Goal: Transaction & Acquisition: Book appointment/travel/reservation

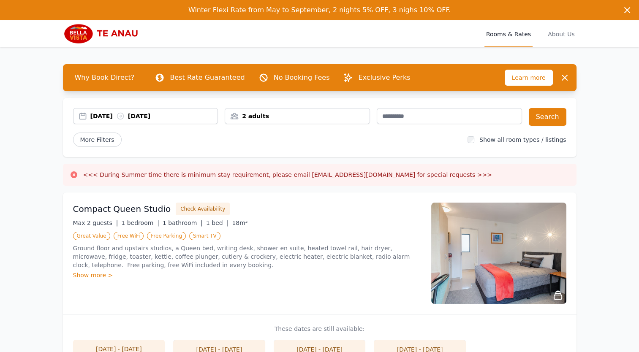
click at [196, 128] on div "[DATE] [DATE] 2 adults Search More Filters Show all room types / listings" at bounding box center [319, 127] width 513 height 59
click at [175, 114] on div "[DATE] [DATE]" at bounding box center [153, 116] width 127 height 8
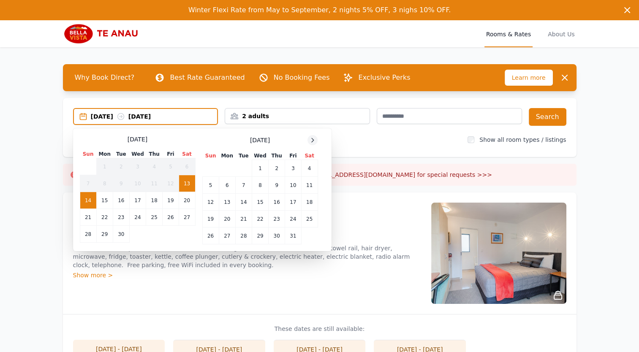
click at [311, 141] on icon at bounding box center [312, 140] width 7 height 7
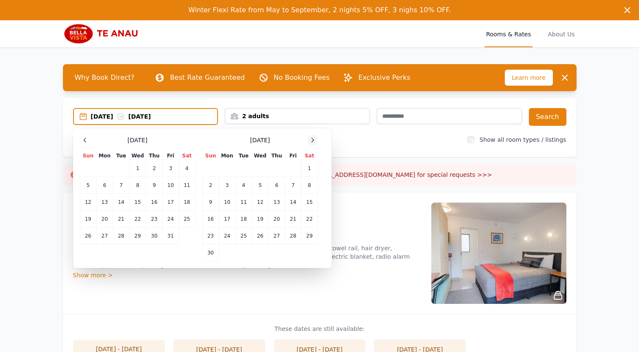
click at [311, 141] on icon at bounding box center [312, 140] width 7 height 7
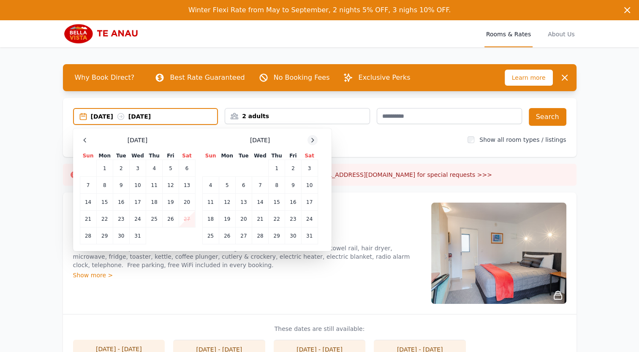
click at [311, 141] on icon at bounding box center [312, 140] width 7 height 7
click at [154, 235] on td "29" at bounding box center [154, 236] width 16 height 17
click at [188, 231] on td "31" at bounding box center [187, 236] width 16 height 17
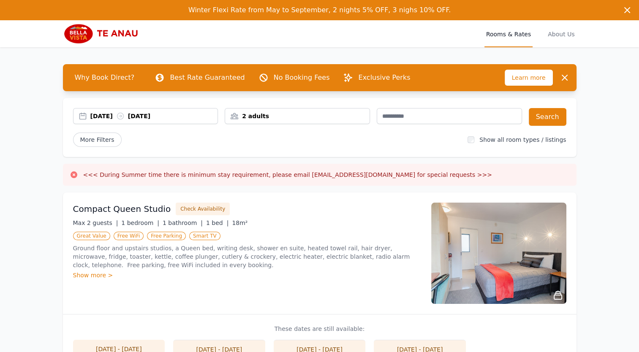
click at [358, 116] on div "2 adults" at bounding box center [297, 116] width 144 height 8
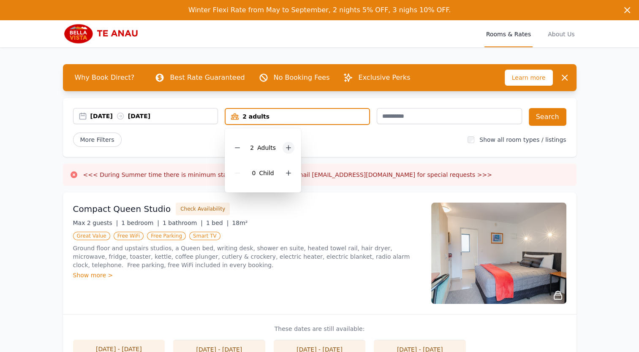
click at [285, 149] on icon at bounding box center [288, 147] width 7 height 7
click at [237, 148] on icon at bounding box center [237, 147] width 7 height 7
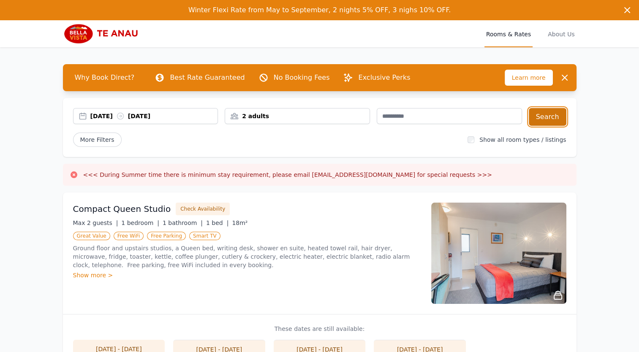
click at [555, 114] on button "Search" at bounding box center [547, 117] width 38 height 18
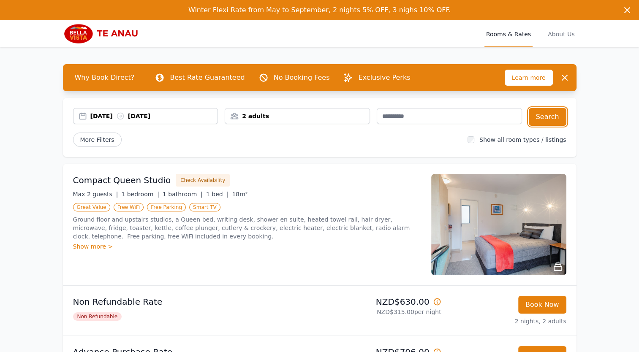
click at [96, 116] on div "[DATE] [DATE]" at bounding box center [153, 116] width 127 height 8
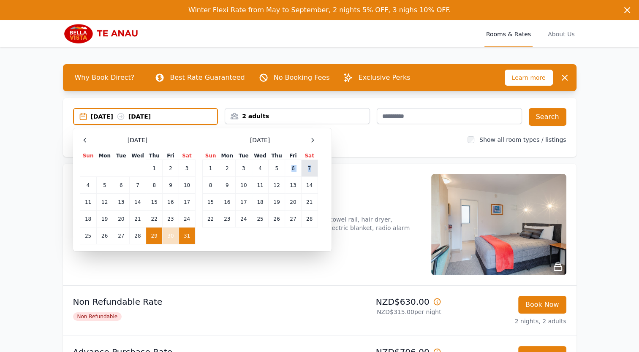
drag, startPoint x: 277, startPoint y: 171, endPoint x: 314, endPoint y: 173, distance: 37.2
click at [314, 173] on tr "1 2 3 4 5 6 7" at bounding box center [259, 168] width 115 height 17
drag, startPoint x: 314, startPoint y: 173, endPoint x: 277, endPoint y: 168, distance: 37.4
click at [277, 168] on td "5" at bounding box center [276, 168] width 16 height 17
click at [306, 167] on td "7" at bounding box center [309, 168] width 16 height 17
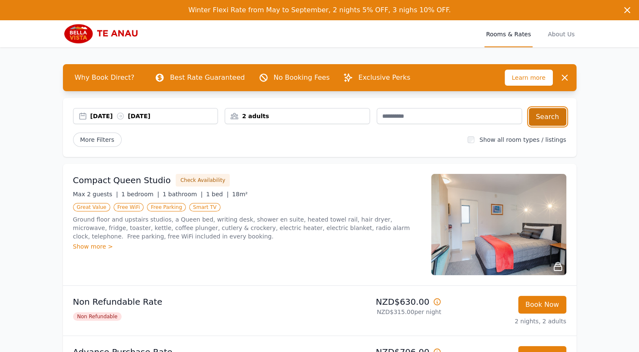
click at [555, 116] on button "Search" at bounding box center [547, 117] width 38 height 18
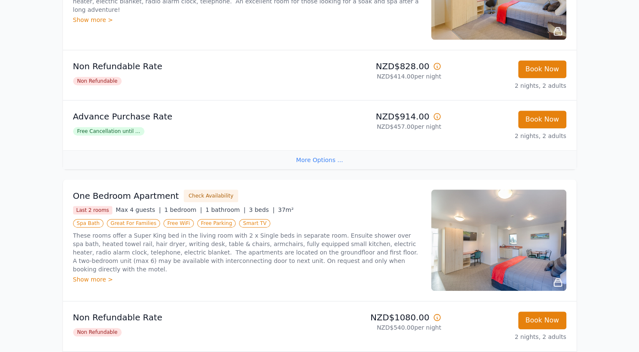
scroll to position [753, 0]
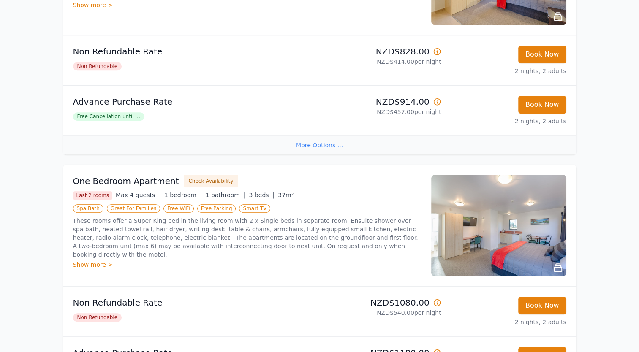
click at [360, 66] on div "NZD$828.00 NZD$414.00 per night" at bounding box center [382, 61] width 118 height 30
